Goal: Task Accomplishment & Management: Manage account settings

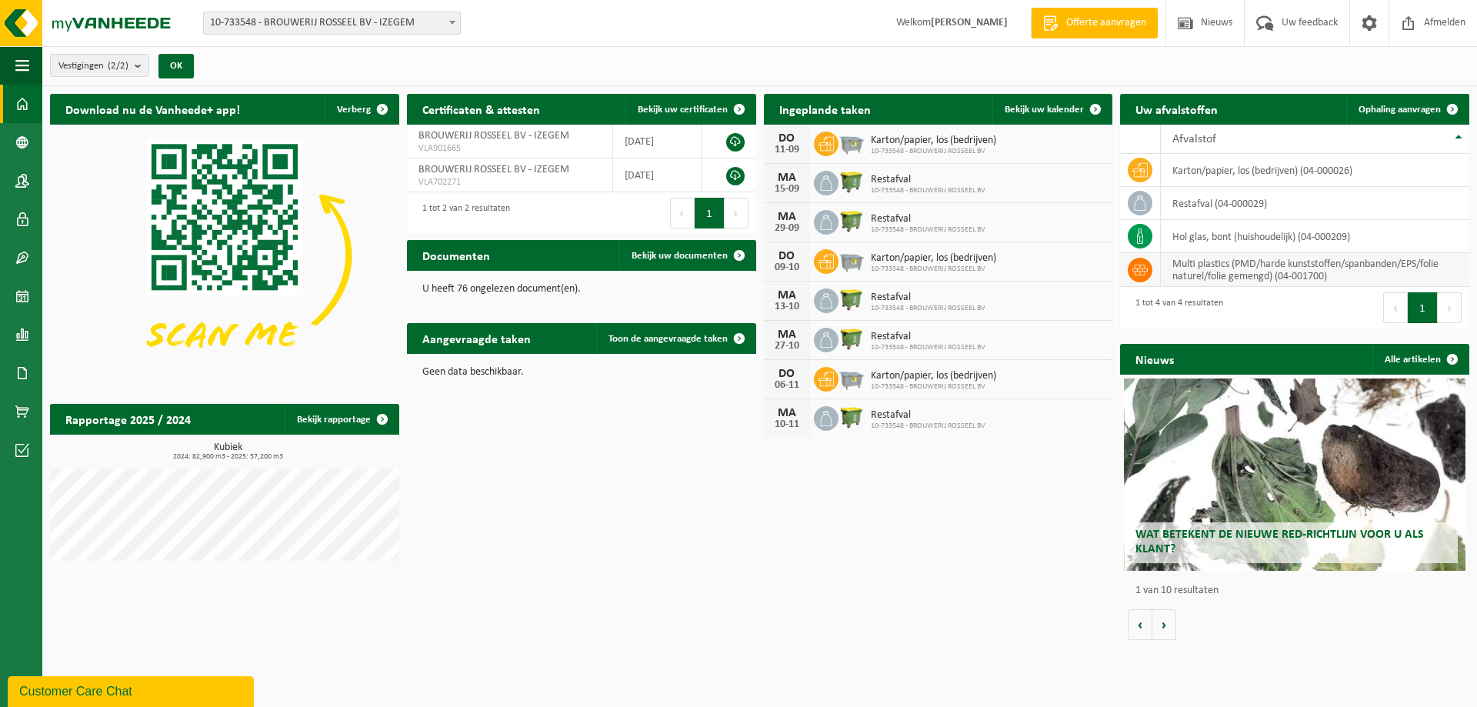
click at [1205, 269] on td "multi plastics (PMD/harde kunststoffen/spanbanden/EPS/folie naturel/folie gemen…" at bounding box center [1315, 270] width 308 height 34
click at [1137, 268] on icon at bounding box center [1139, 269] width 15 height 15
click at [1397, 110] on span "Ophaling aanvragen" at bounding box center [1399, 110] width 82 height 10
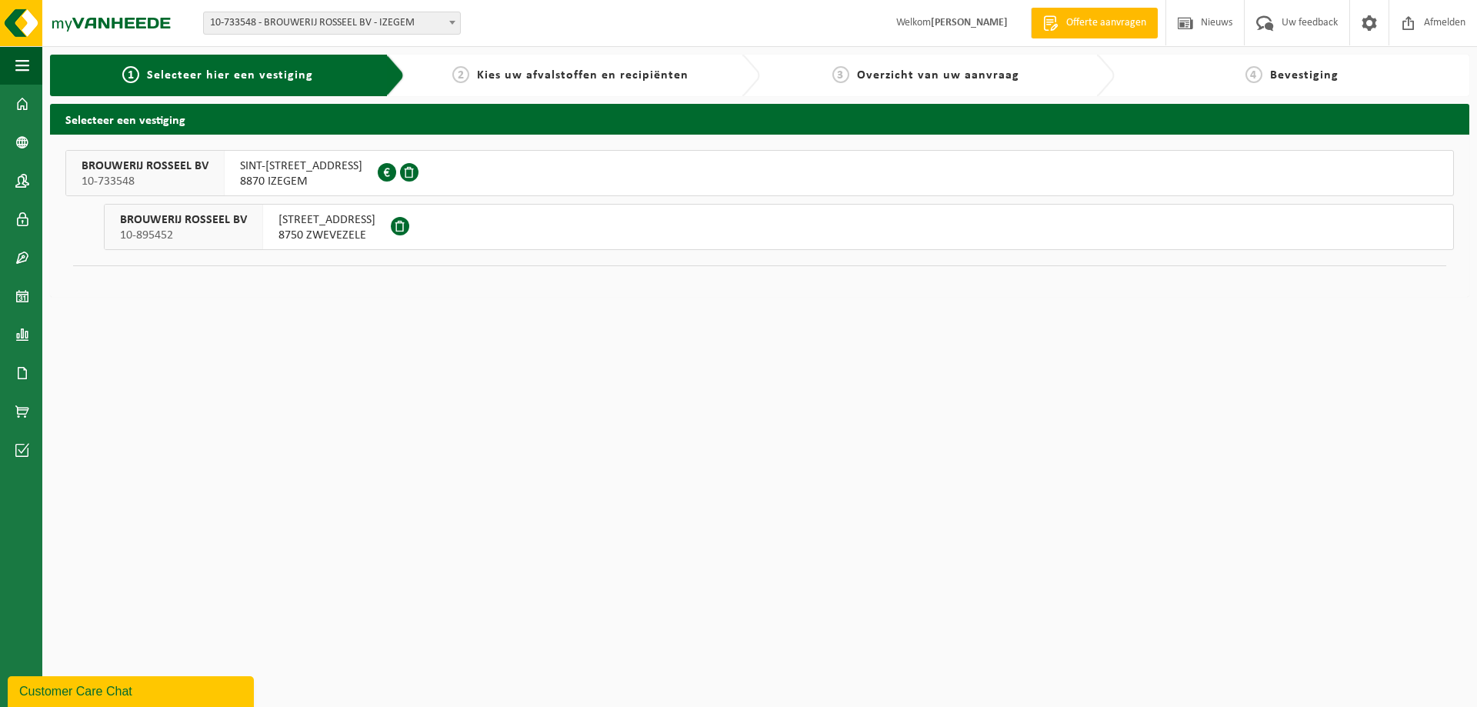
click at [235, 172] on div "SINT-JORISSTRAAT 38 8870 IZEGEM 0446.045.986" at bounding box center [301, 173] width 153 height 45
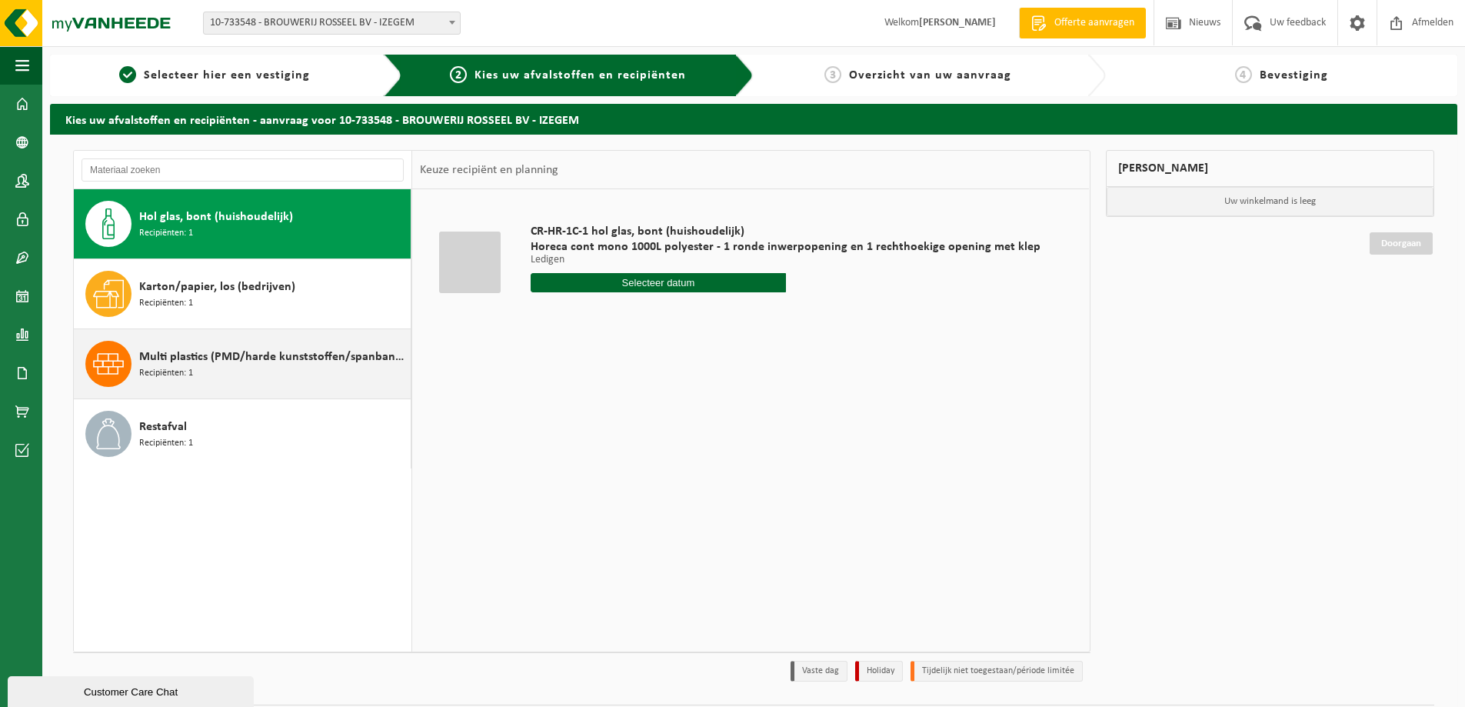
click at [162, 366] on span "Recipiënten: 1" at bounding box center [166, 373] width 54 height 15
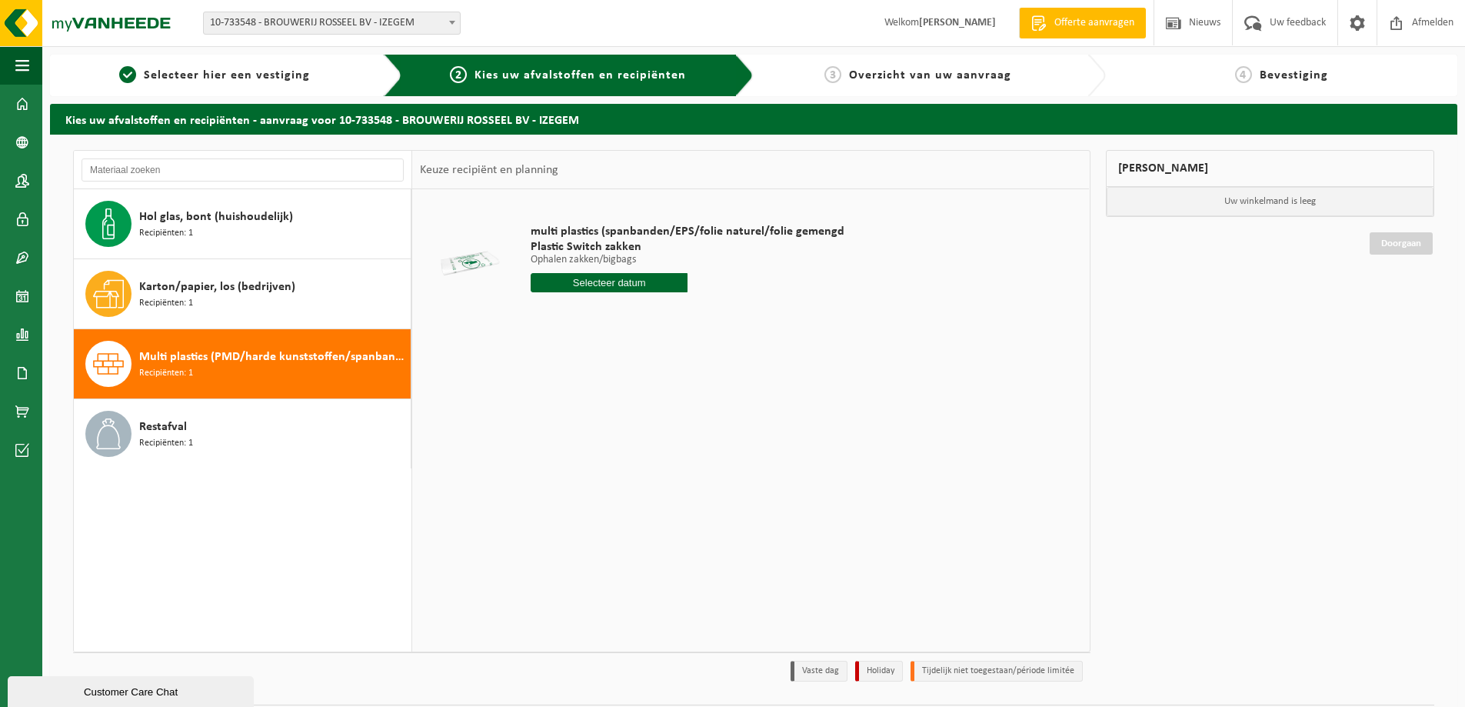
click at [621, 282] on input "text" at bounding box center [609, 282] width 157 height 19
click at [545, 393] on div "8" at bounding box center [545, 394] width 27 height 25
type input "Van 2025-09-08"
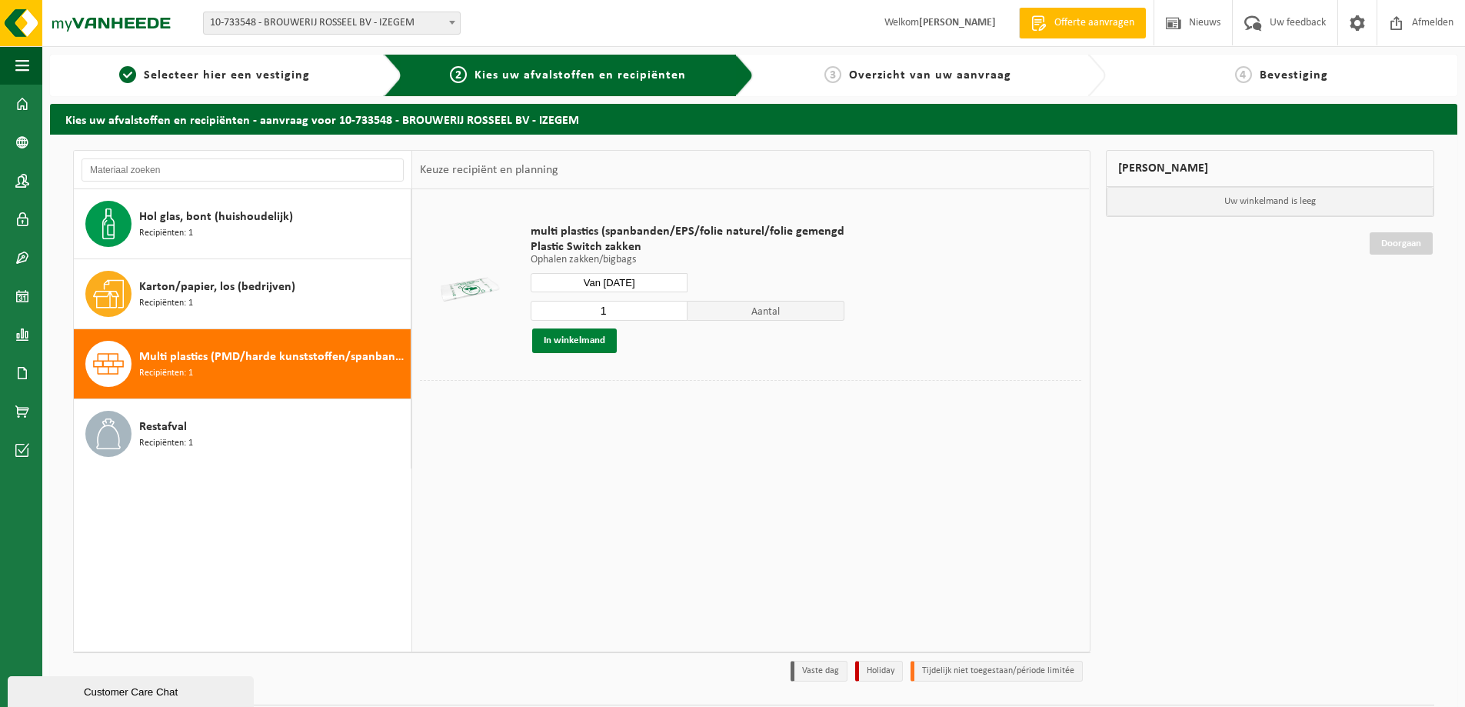
click at [566, 342] on button "In winkelmand" at bounding box center [574, 340] width 85 height 25
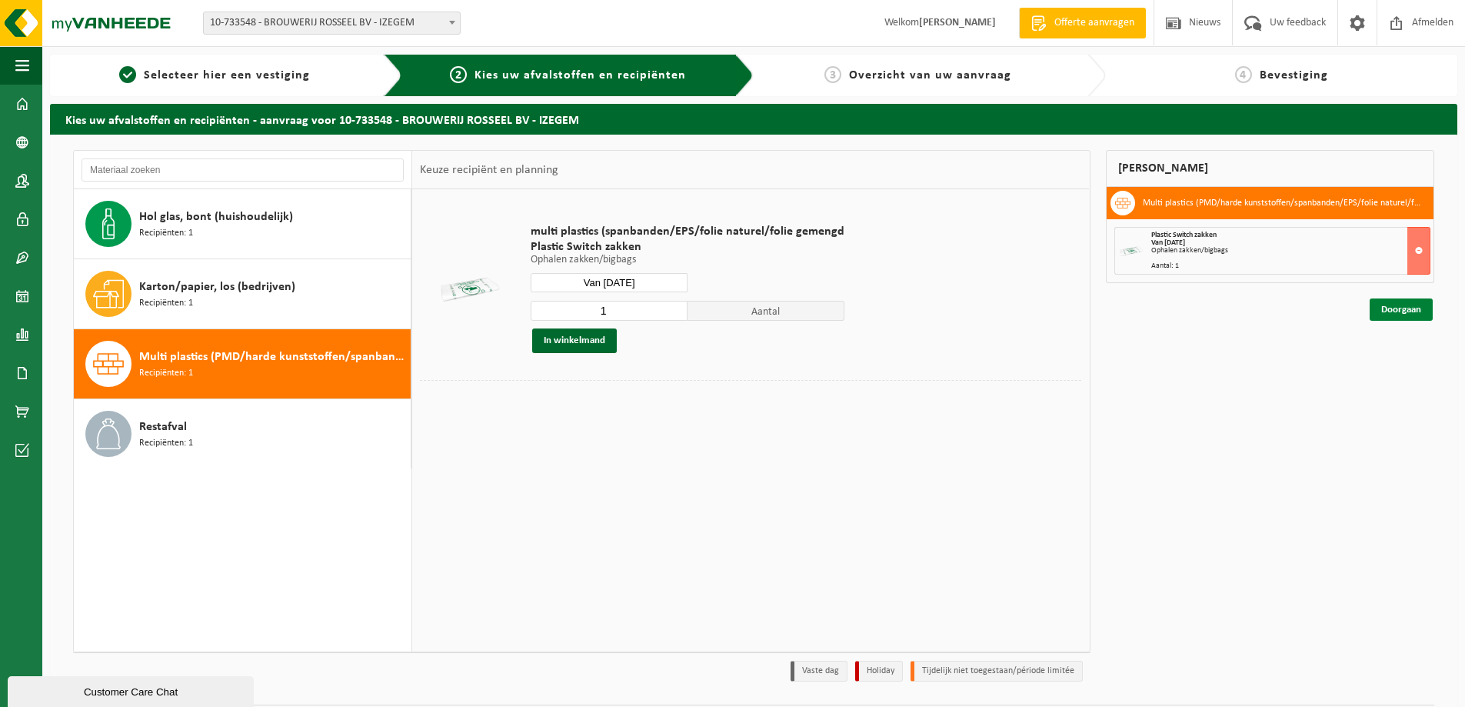
click at [1397, 310] on link "Doorgaan" at bounding box center [1401, 309] width 63 height 22
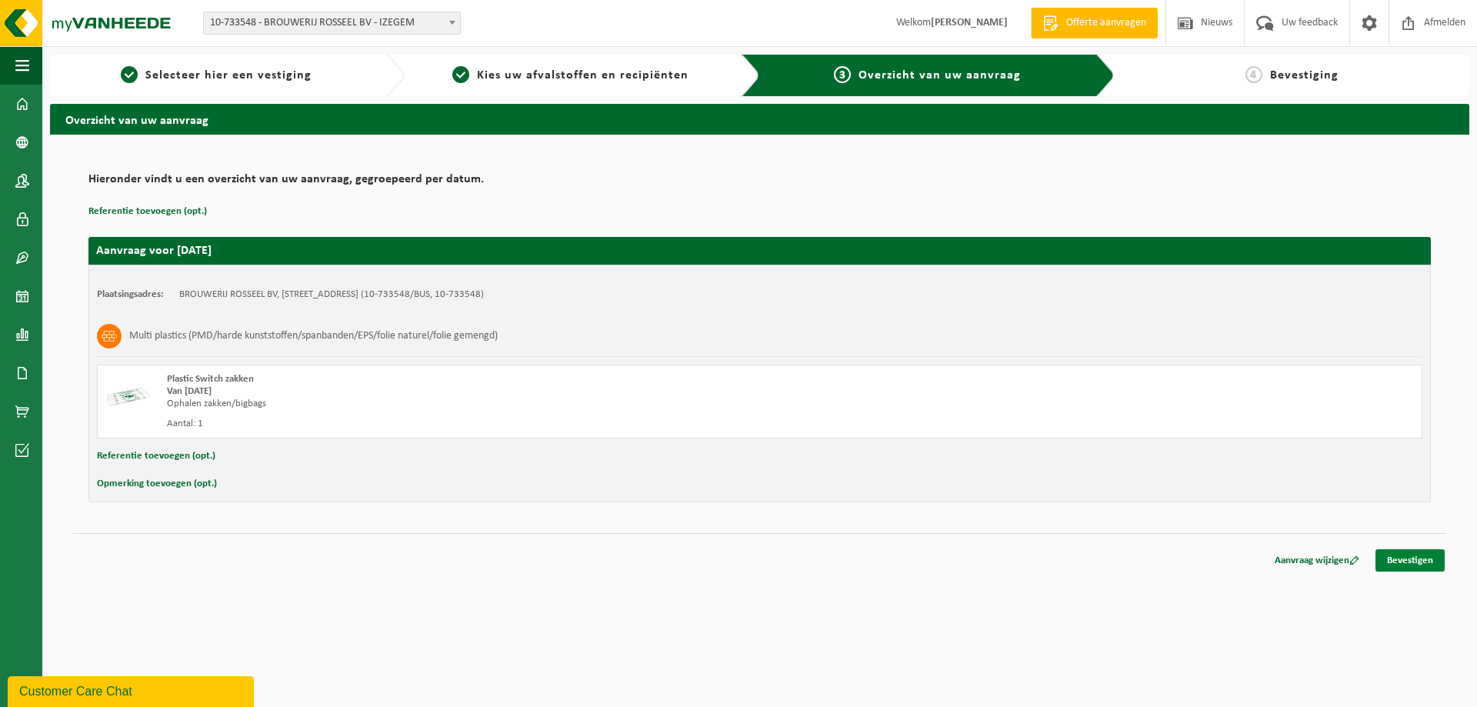
click at [1410, 562] on link "Bevestigen" at bounding box center [1409, 560] width 69 height 22
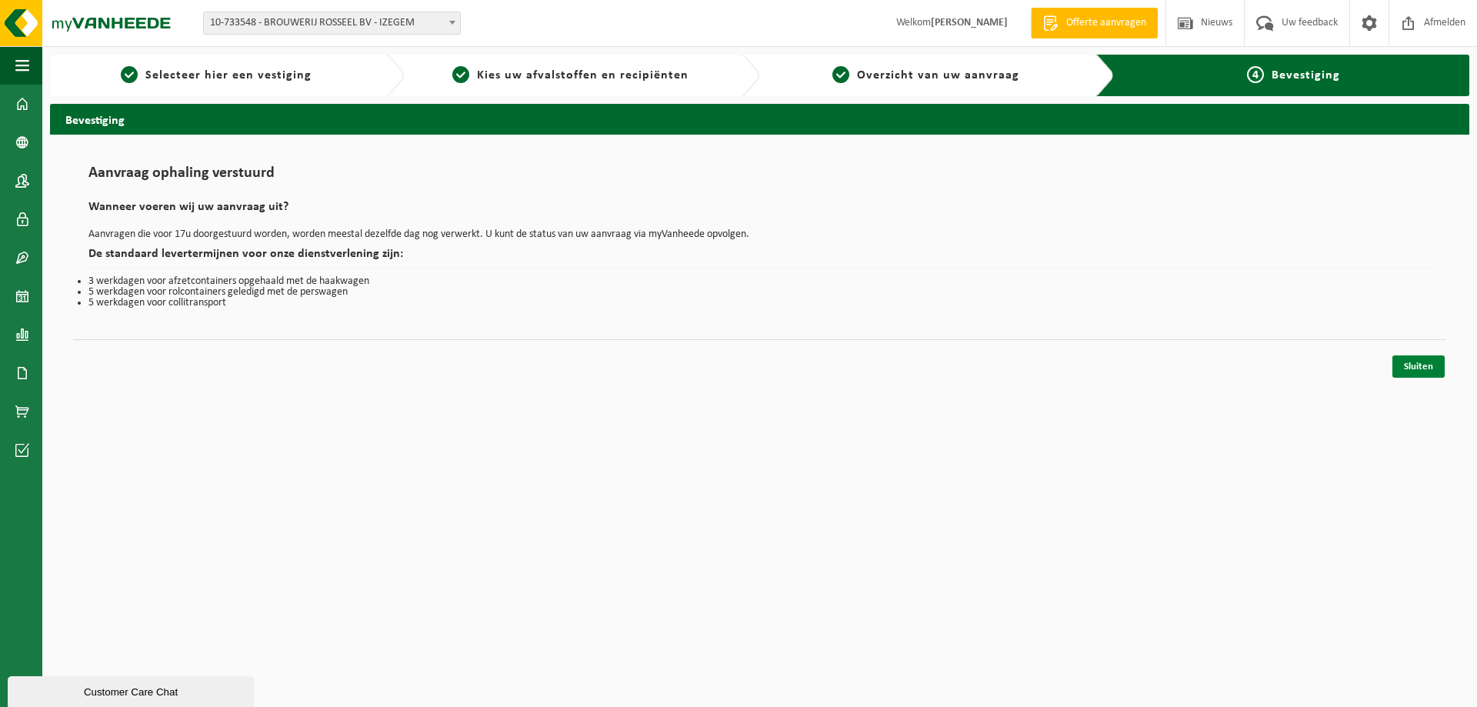
click at [1418, 366] on link "Sluiten" at bounding box center [1418, 366] width 52 height 22
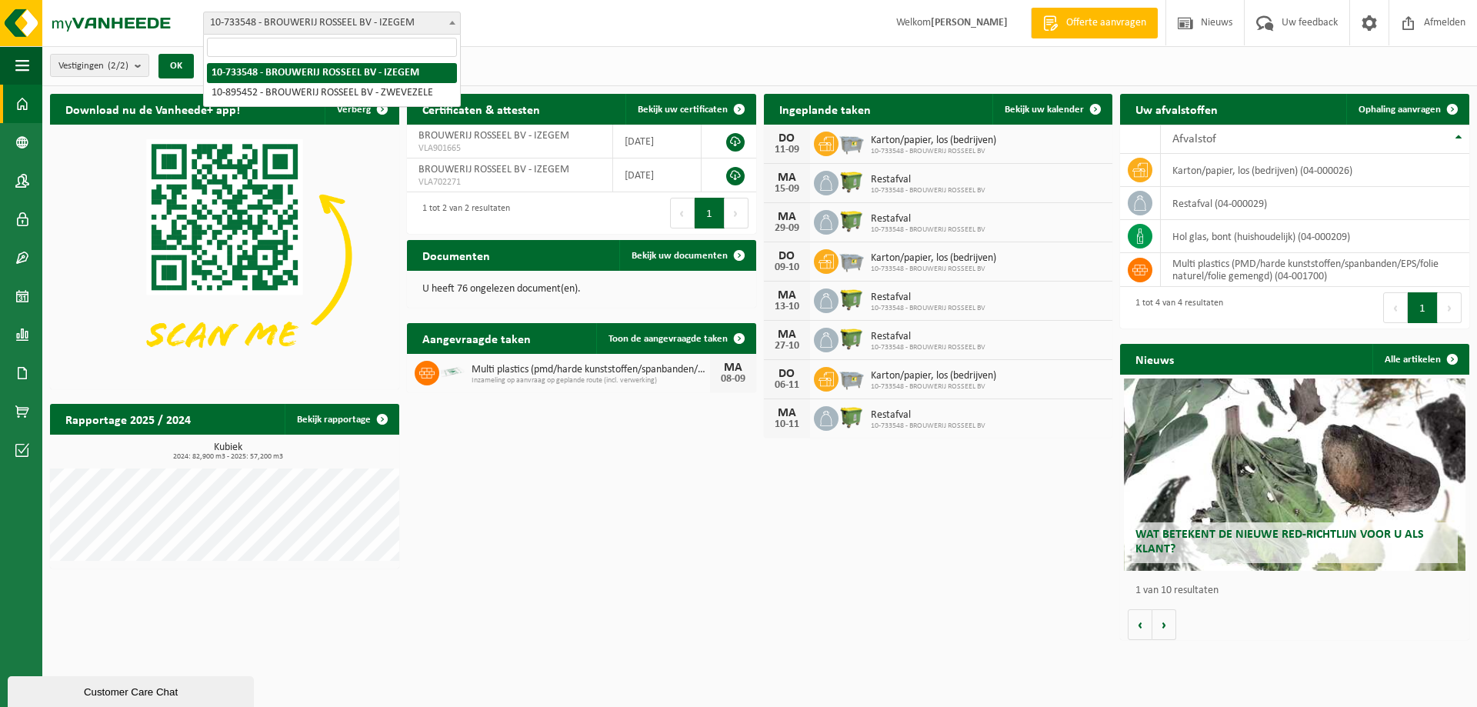
click at [448, 25] on span at bounding box center [452, 22] width 15 height 20
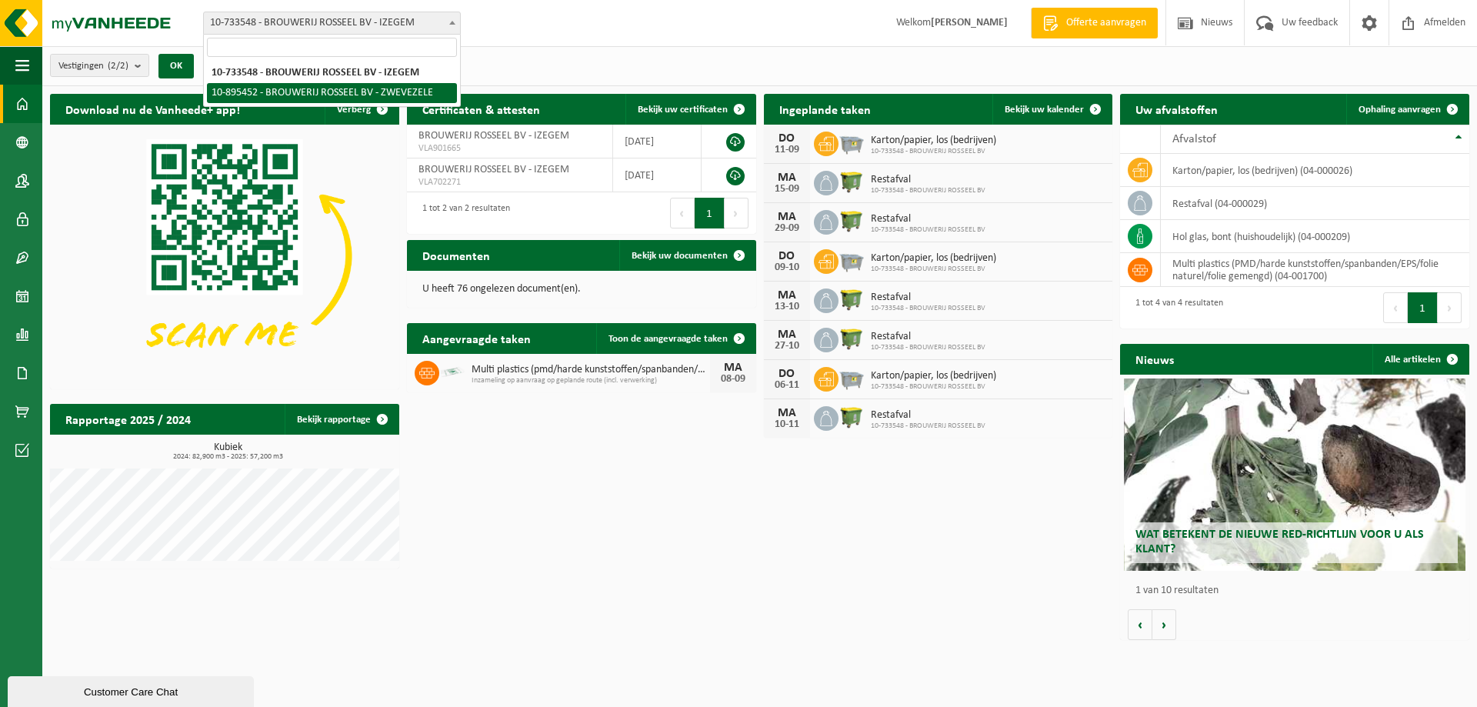
select select "116853"
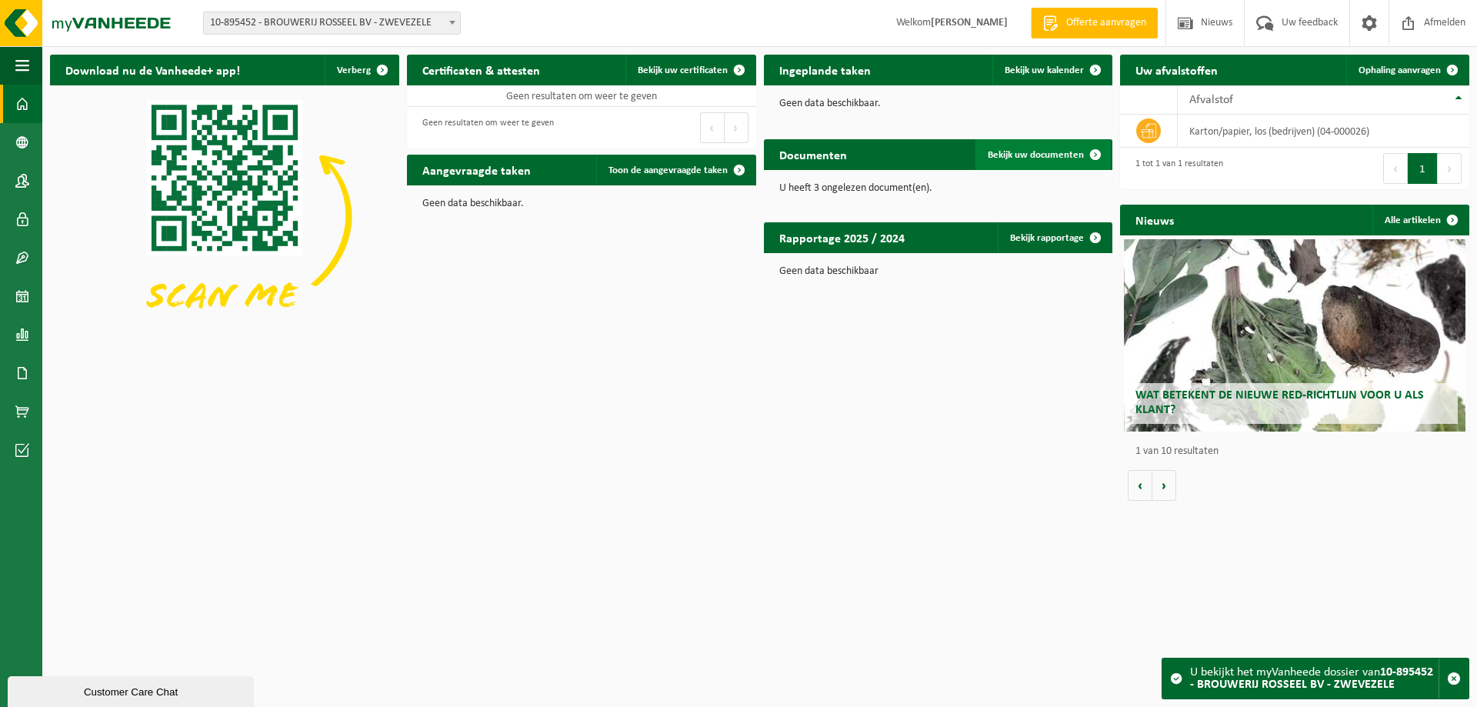
click at [1047, 152] on span "Bekijk uw documenten" at bounding box center [1036, 155] width 96 height 10
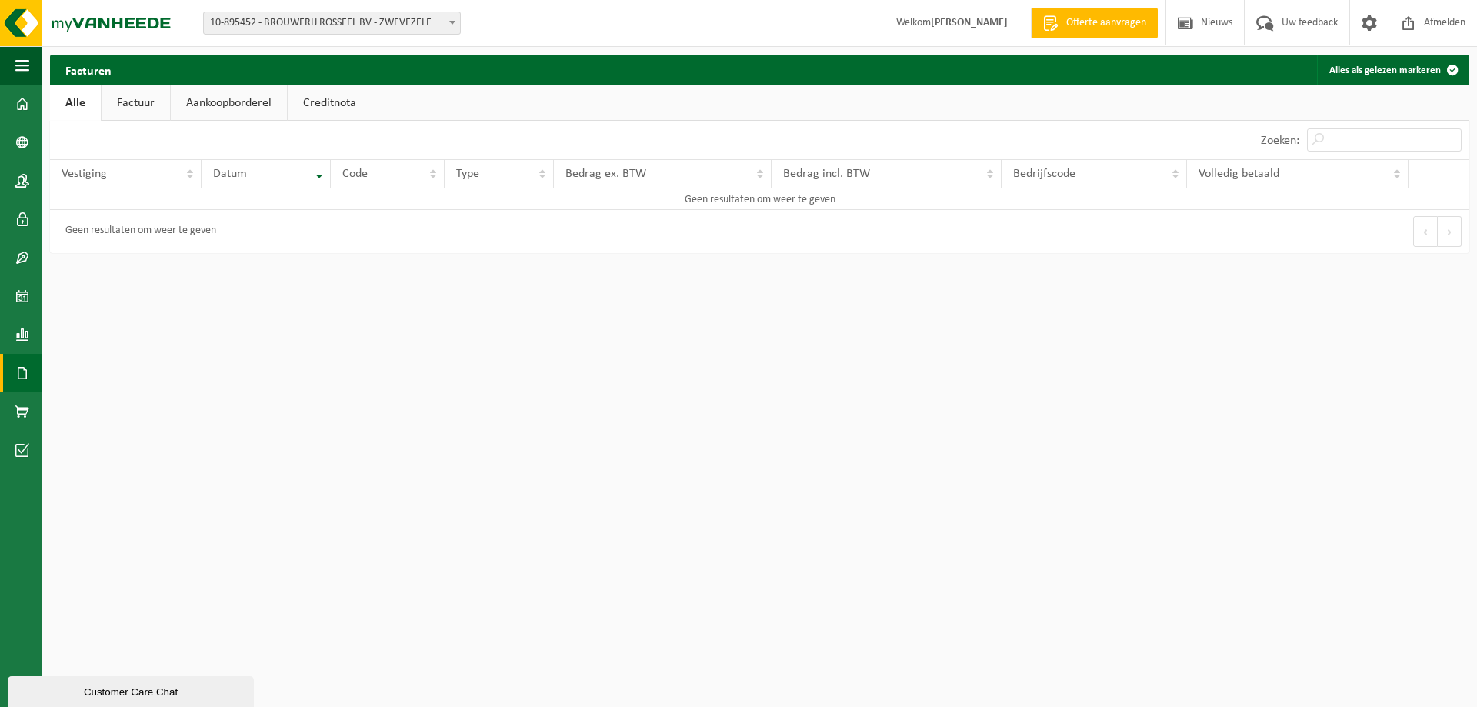
click at [70, 95] on link "Alle" at bounding box center [75, 102] width 51 height 35
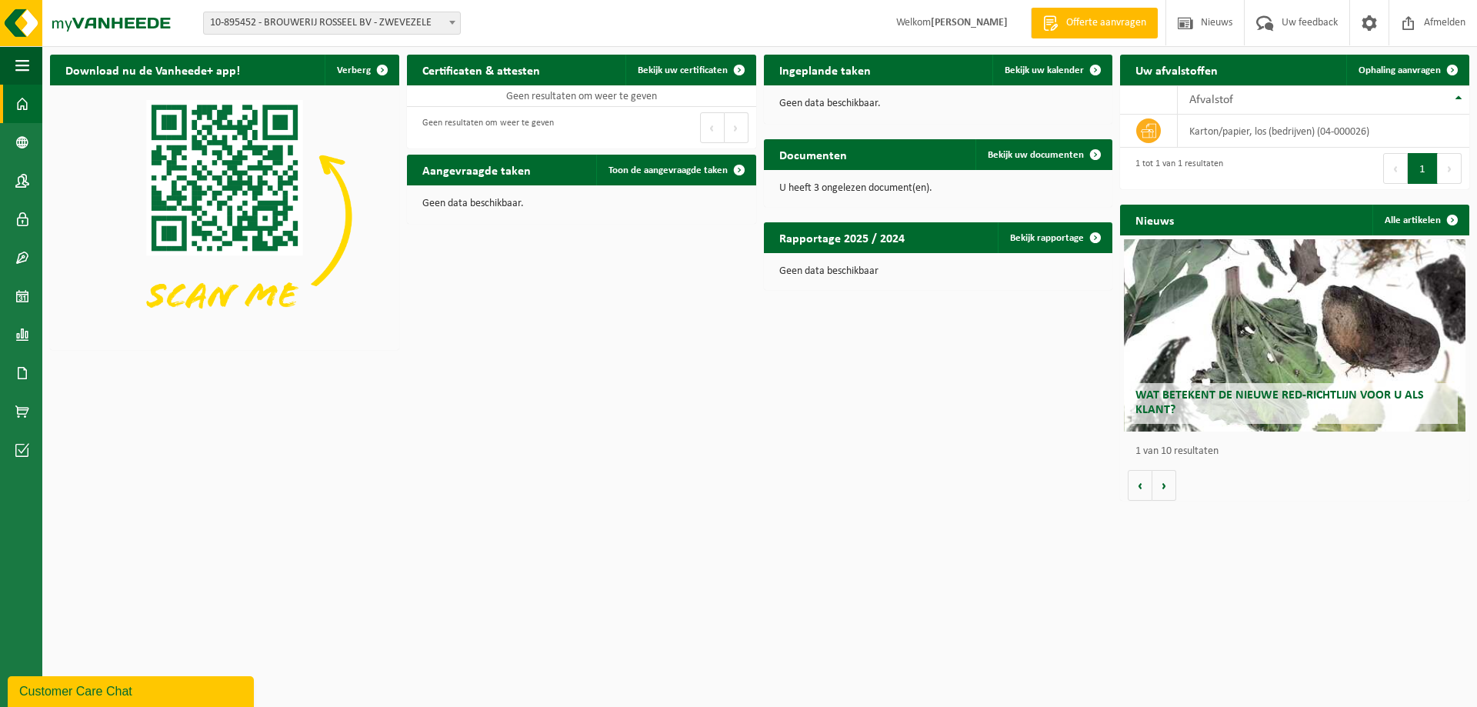
click at [448, 22] on span at bounding box center [452, 22] width 15 height 20
select select "19183"
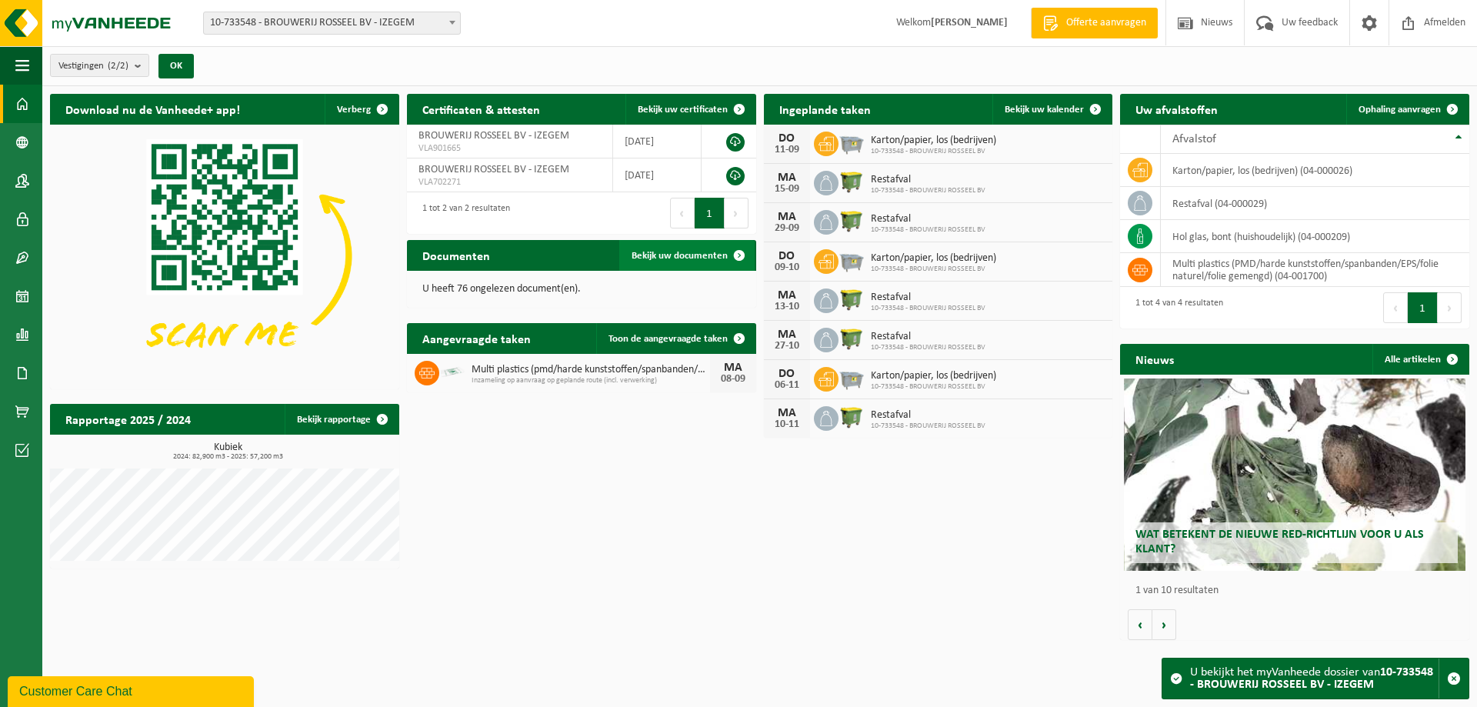
click at [668, 253] on span "Bekijk uw documenten" at bounding box center [680, 256] width 96 height 10
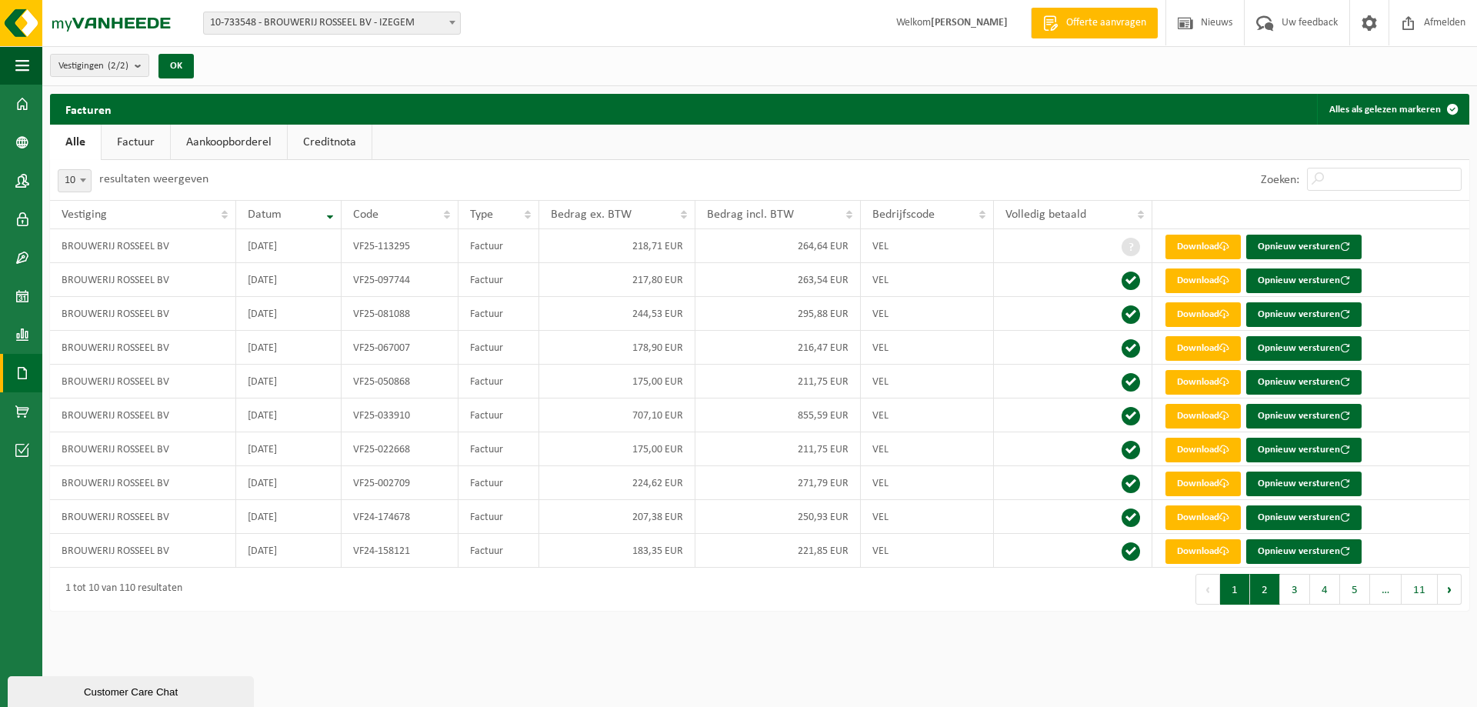
click at [1259, 588] on button "2" at bounding box center [1265, 589] width 30 height 31
click at [1288, 590] on button "3" at bounding box center [1295, 589] width 30 height 31
click at [1312, 574] on nav "Eerste Vorige 1 2 3 4 5 … 11 Volgende Laatste" at bounding box center [1328, 574] width 266 height 0
click at [1325, 585] on button "4" at bounding box center [1325, 589] width 30 height 31
click at [1345, 586] on button "5" at bounding box center [1355, 589] width 30 height 31
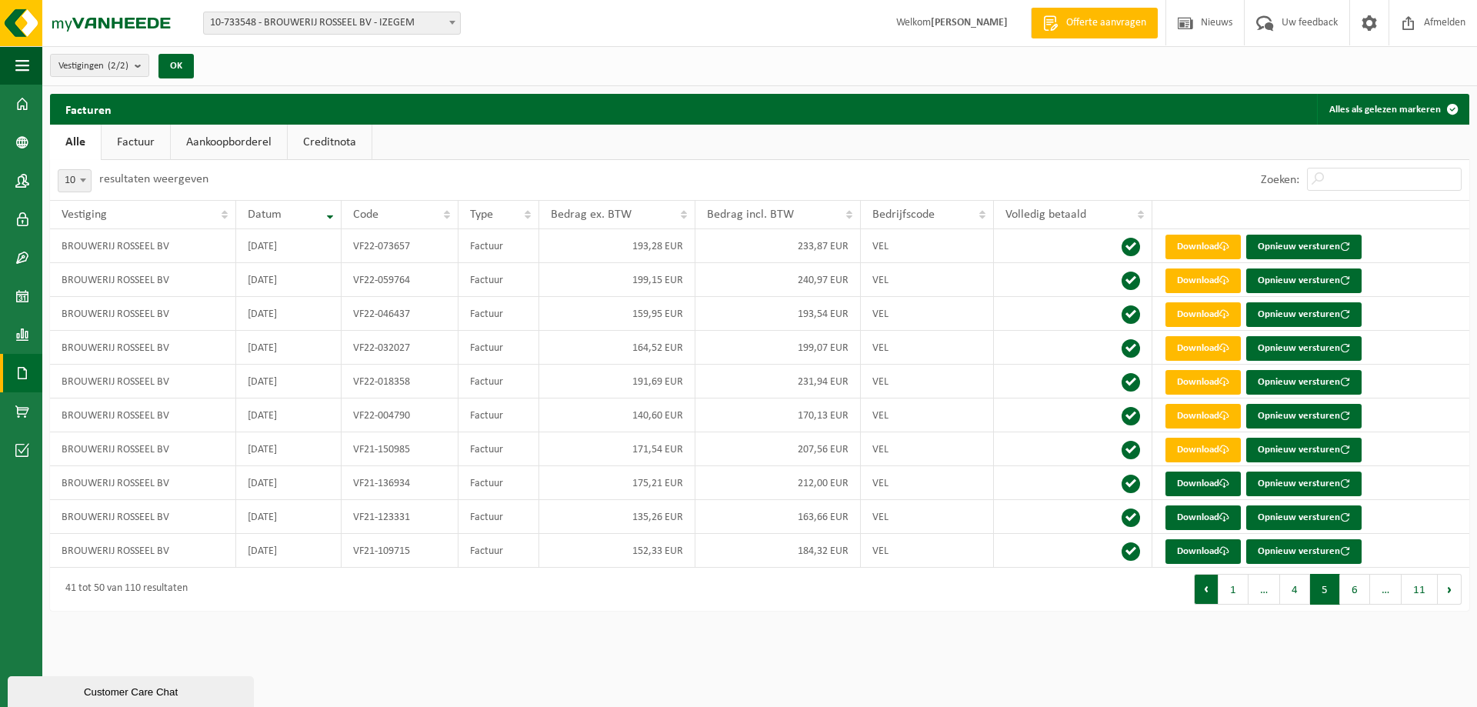
click at [1210, 592] on button "Vorige" at bounding box center [1206, 589] width 25 height 31
click at [1230, 591] on button "1" at bounding box center [1235, 589] width 30 height 31
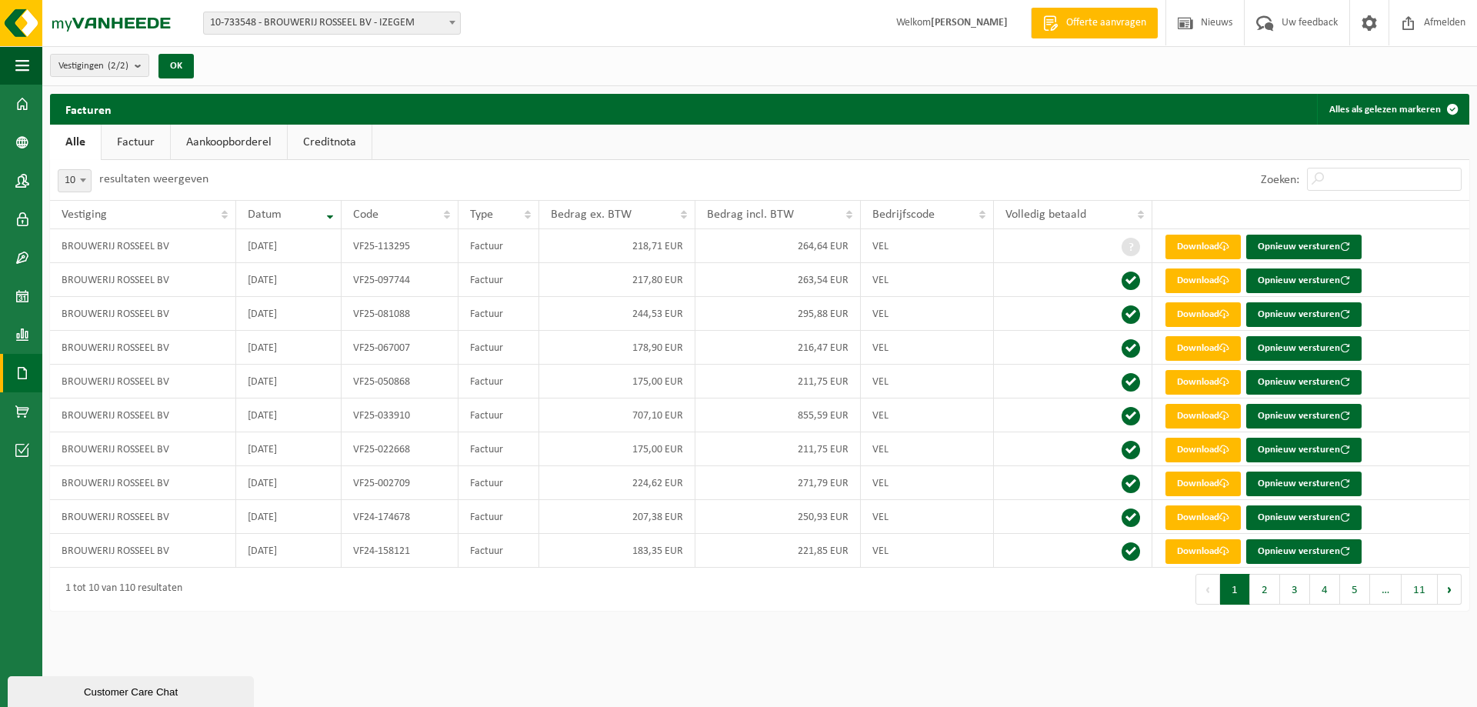
click at [445, 19] on span at bounding box center [452, 22] width 15 height 20
select select "116853"
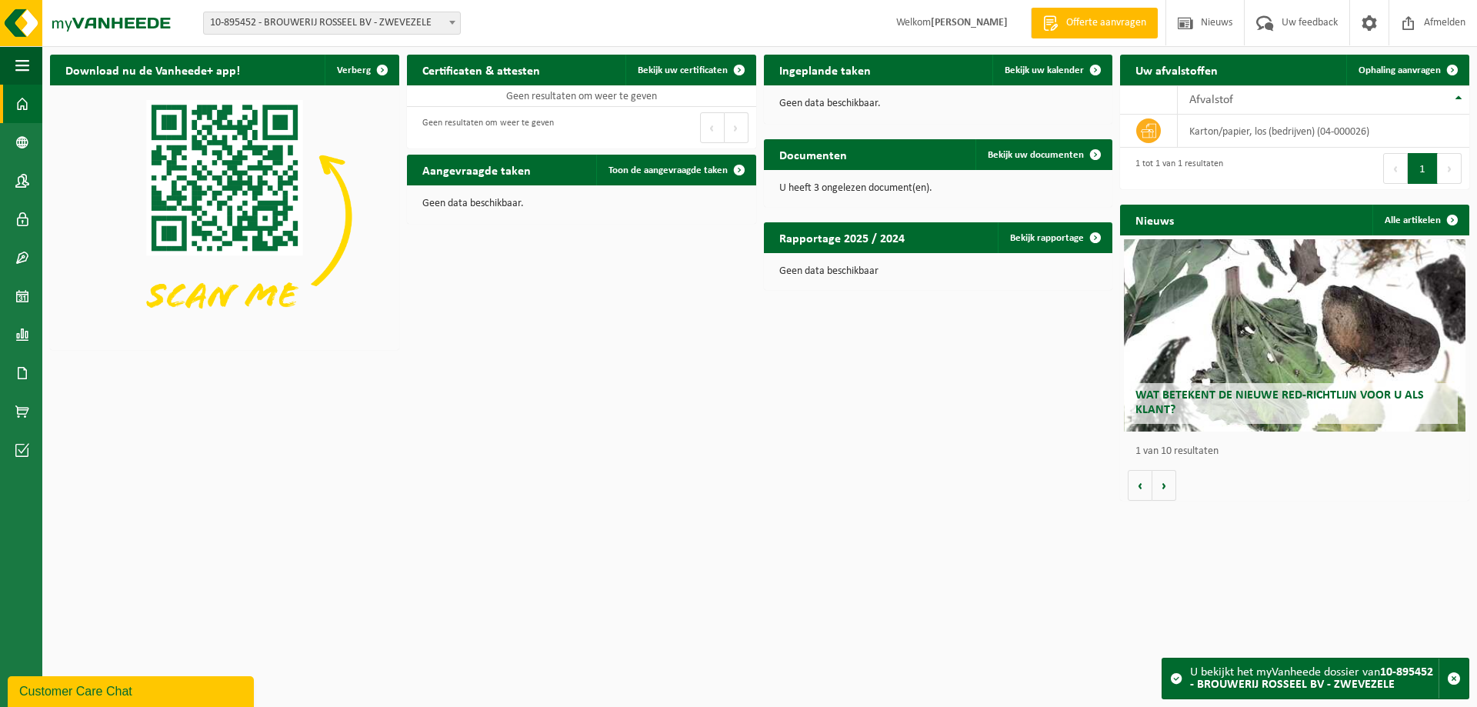
drag, startPoint x: 904, startPoint y: 411, endPoint x: 838, endPoint y: 407, distance: 65.5
click at [885, 412] on div "Download nu de Vanheede+ app! Verberg Certificaten & attesten Bekijk uw certifi…" at bounding box center [759, 278] width 1427 height 462
click at [452, 22] on b at bounding box center [452, 23] width 6 height 4
select select "19183"
